Goal: Register for event/course

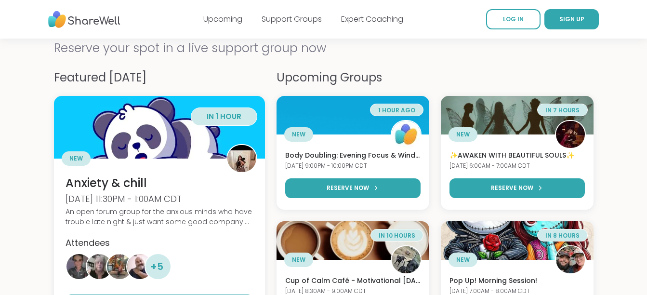
scroll to position [18, 0]
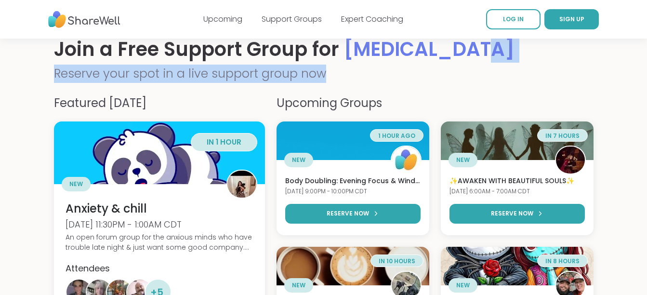
drag, startPoint x: 646, startPoint y: 49, endPoint x: 652, endPoint y: 65, distance: 16.5
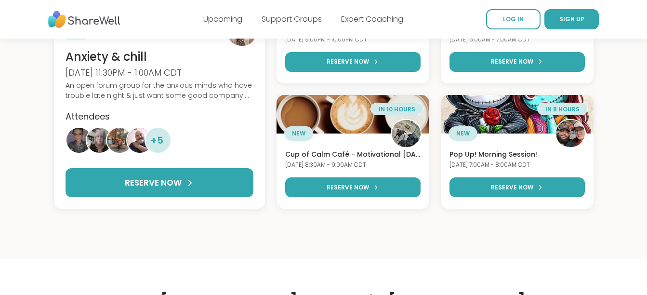
scroll to position [129, 0]
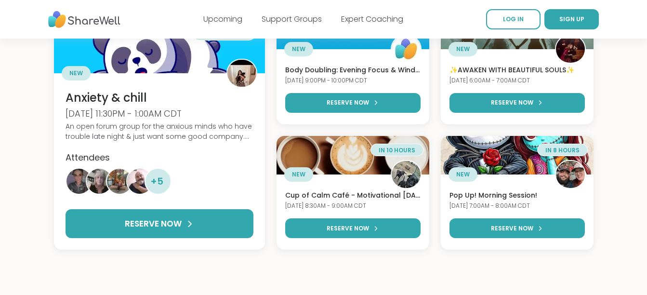
click at [646, 7] on nav "Upcoming Support Groups Expert Coaching LOG IN SIGN UP" at bounding box center [323, 19] width 647 height 39
click at [223, 19] on link "Upcoming" at bounding box center [222, 18] width 39 height 11
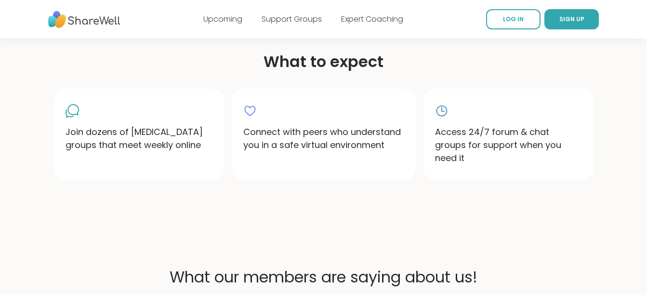
scroll to position [407, 0]
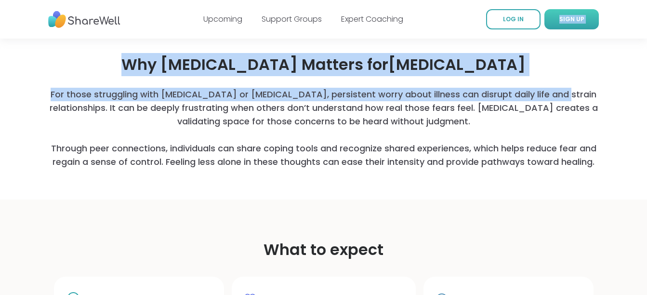
drag, startPoint x: 548, startPoint y: 28, endPoint x: 547, endPoint y: 19, distance: 8.7
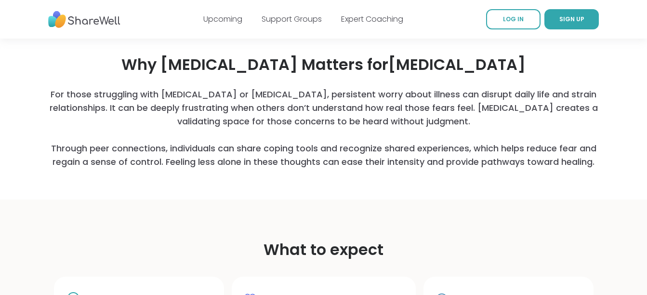
click at [628, 55] on section "Why Peer Support Matters for Hypochondria For those struggling with health anxi…" at bounding box center [323, 110] width 647 height 177
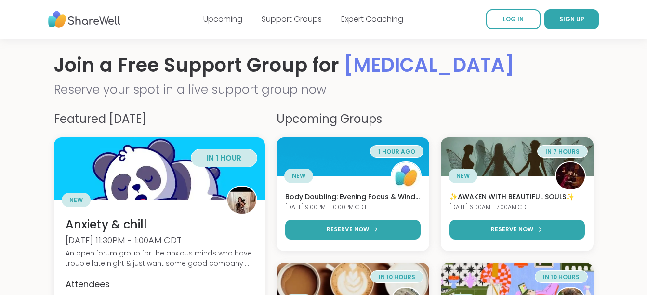
scroll to position [0, 0]
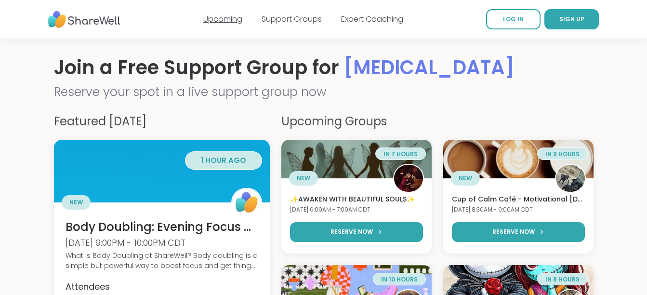
click at [224, 15] on link "Upcoming" at bounding box center [222, 18] width 39 height 11
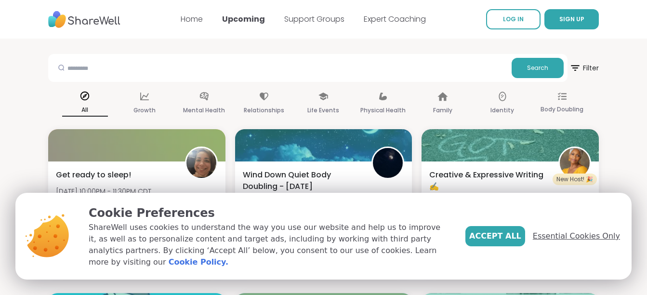
click at [578, 242] on span "Essential Cookies Only" at bounding box center [576, 236] width 87 height 12
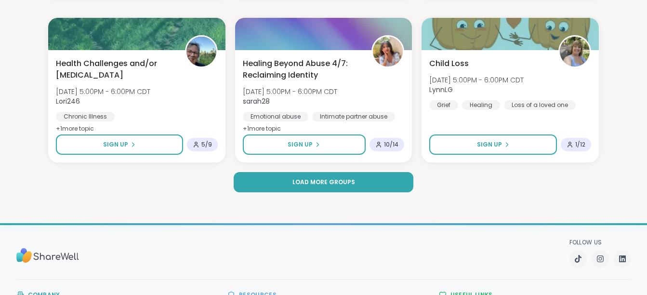
scroll to position [1905, 0]
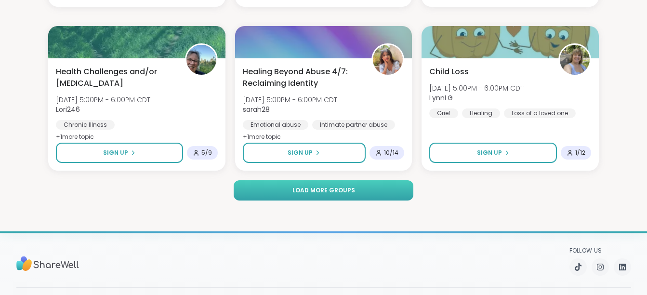
click at [321, 191] on span "Load more groups" at bounding box center [323, 190] width 63 height 9
